Goal: Register for event/course

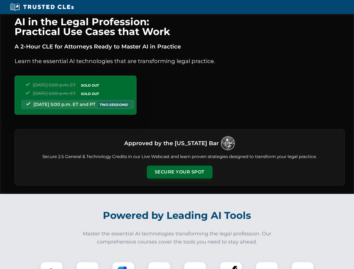
click at [180, 172] on button "Secure Your Spot" at bounding box center [180, 172] width 66 height 13
click at [52, 266] on img at bounding box center [52, 273] width 16 height 16
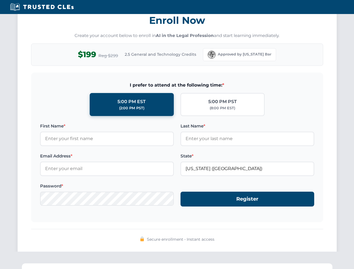
scroll to position [551, 0]
